Goal: Task Accomplishment & Management: Use online tool/utility

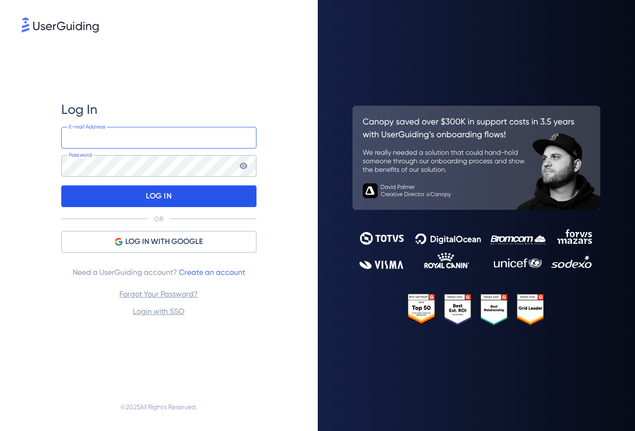
type input "yannik.mack@oculai.de"
click at [110, 188] on div "LOG IN" at bounding box center [158, 196] width 195 height 22
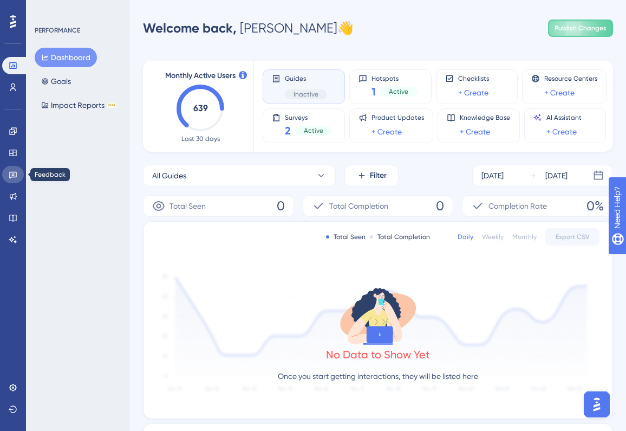
click at [9, 171] on icon at bounding box center [13, 174] width 9 height 9
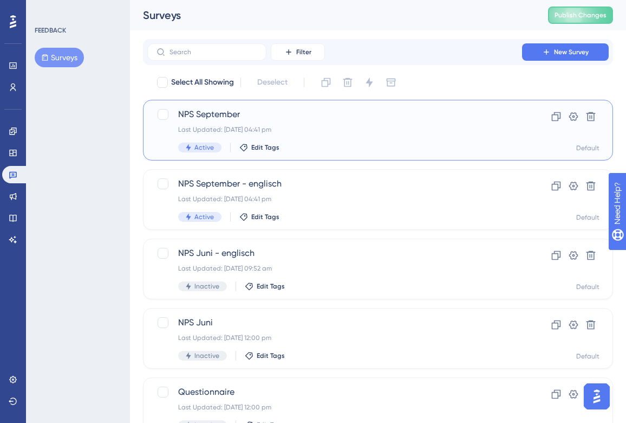
click at [212, 115] on span "NPS September" at bounding box center [334, 114] width 313 height 13
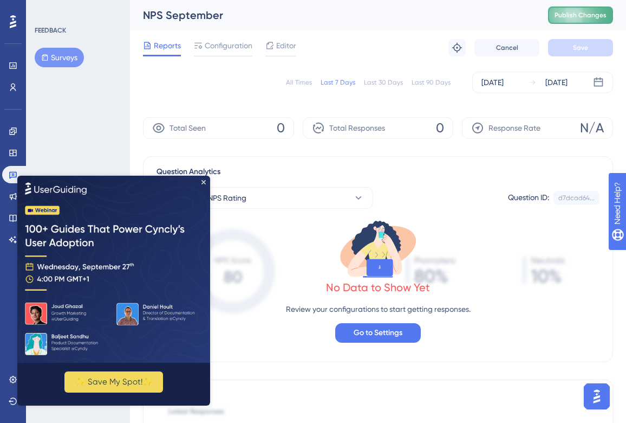
click at [588, 14] on span "Publish Changes" at bounding box center [581, 15] width 52 height 9
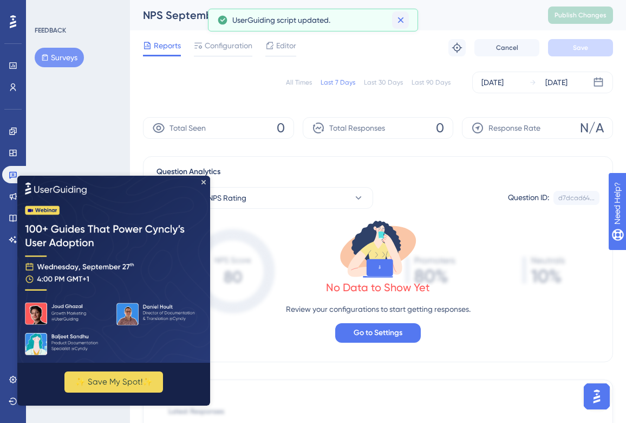
click at [403, 17] on icon at bounding box center [401, 20] width 11 height 11
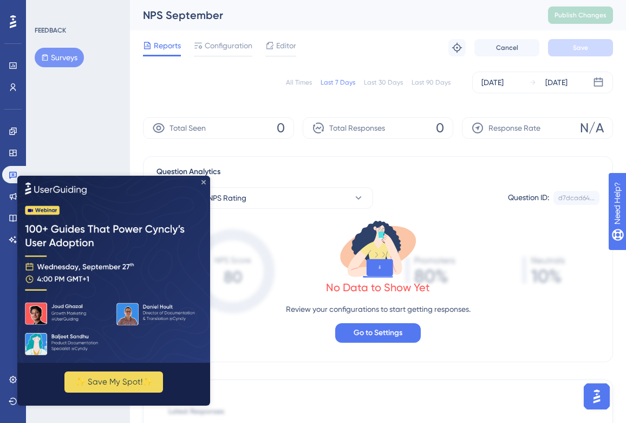
click at [204, 183] on icon "Close Preview" at bounding box center [204, 181] width 4 height 4
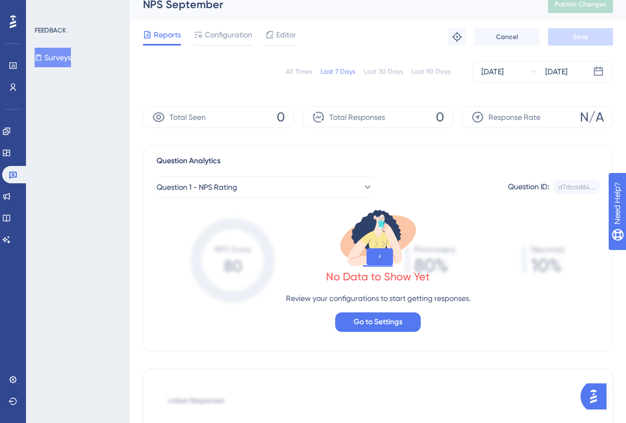
scroll to position [12, 0]
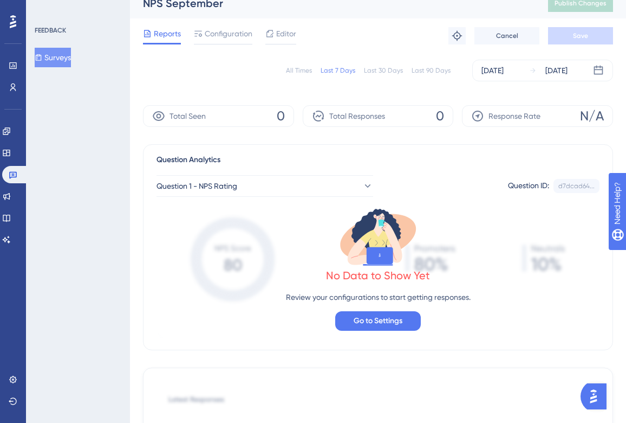
click at [222, 48] on div "Reports Configuration Editor Troubleshoot Cancel Save" at bounding box center [378, 35] width 470 height 35
click at [211, 35] on span "Configuration" at bounding box center [229, 33] width 48 height 13
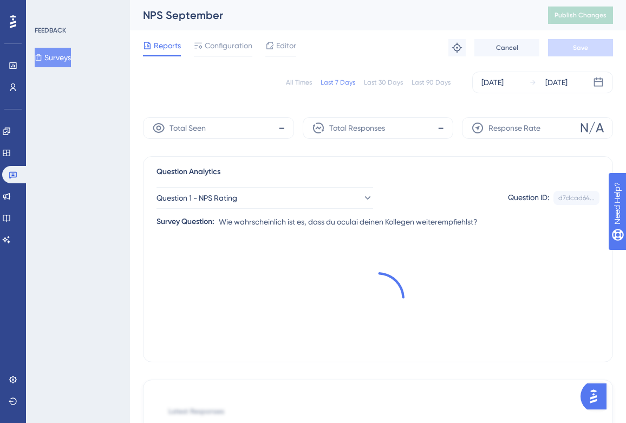
scroll to position [12, 0]
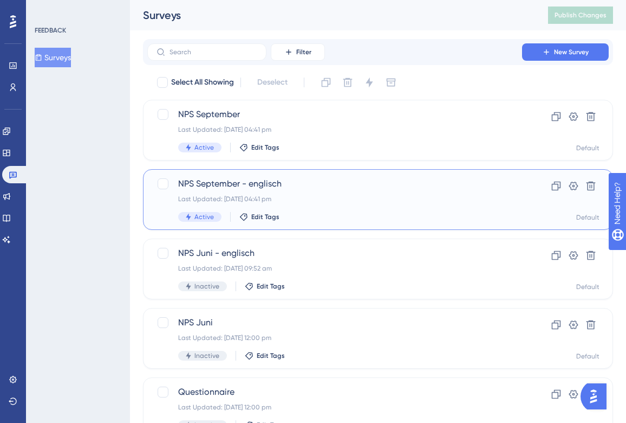
click at [270, 193] on div "NPS September - englisch Last Updated: [DATE] 04:41 pm Active Edit Tags" at bounding box center [334, 199] width 313 height 44
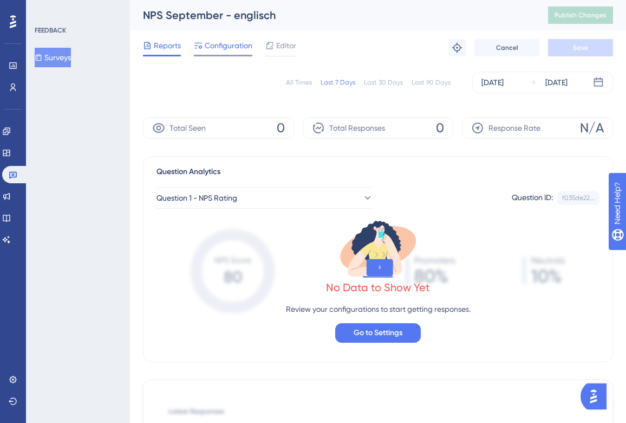
click at [224, 42] on span "Configuration" at bounding box center [229, 45] width 48 height 13
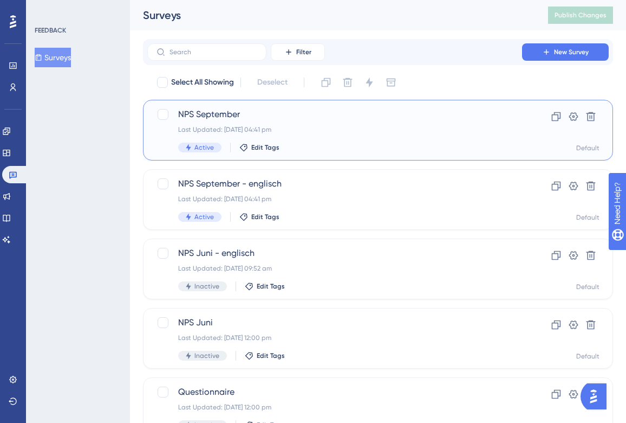
click at [206, 117] on span "NPS September" at bounding box center [334, 114] width 313 height 13
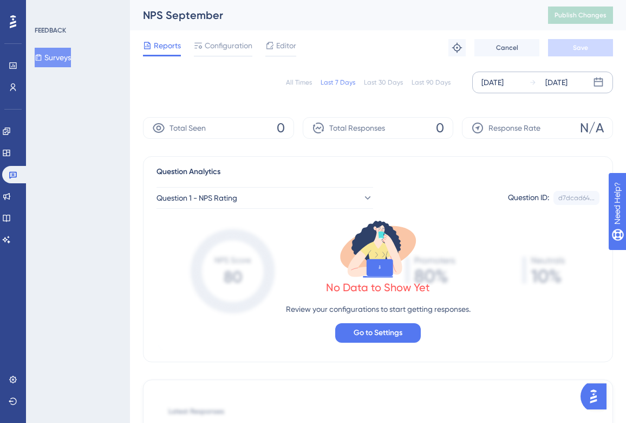
click at [504, 87] on div "[DATE]" at bounding box center [493, 82] width 22 height 13
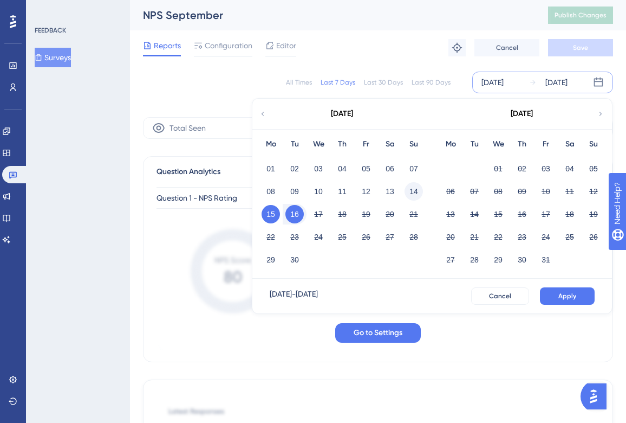
click at [409, 185] on button "14" at bounding box center [414, 191] width 18 height 18
click at [573, 301] on button "Apply" at bounding box center [567, 295] width 55 height 17
